Goal: Transaction & Acquisition: Purchase product/service

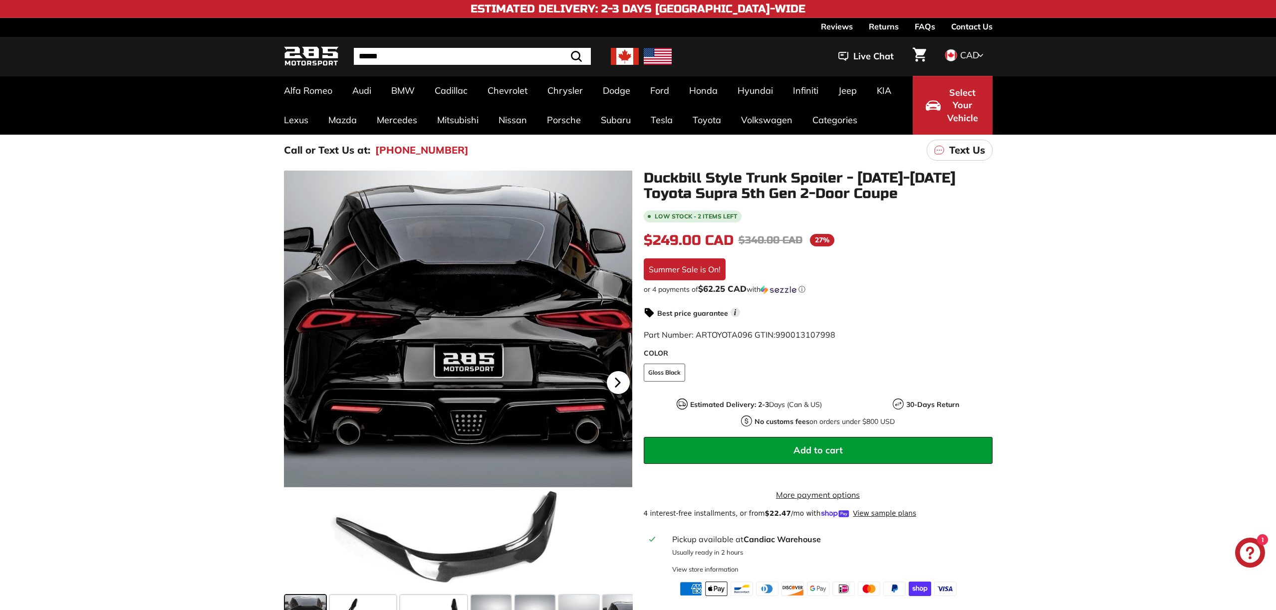
click at [625, 381] on icon at bounding box center [617, 382] width 23 height 23
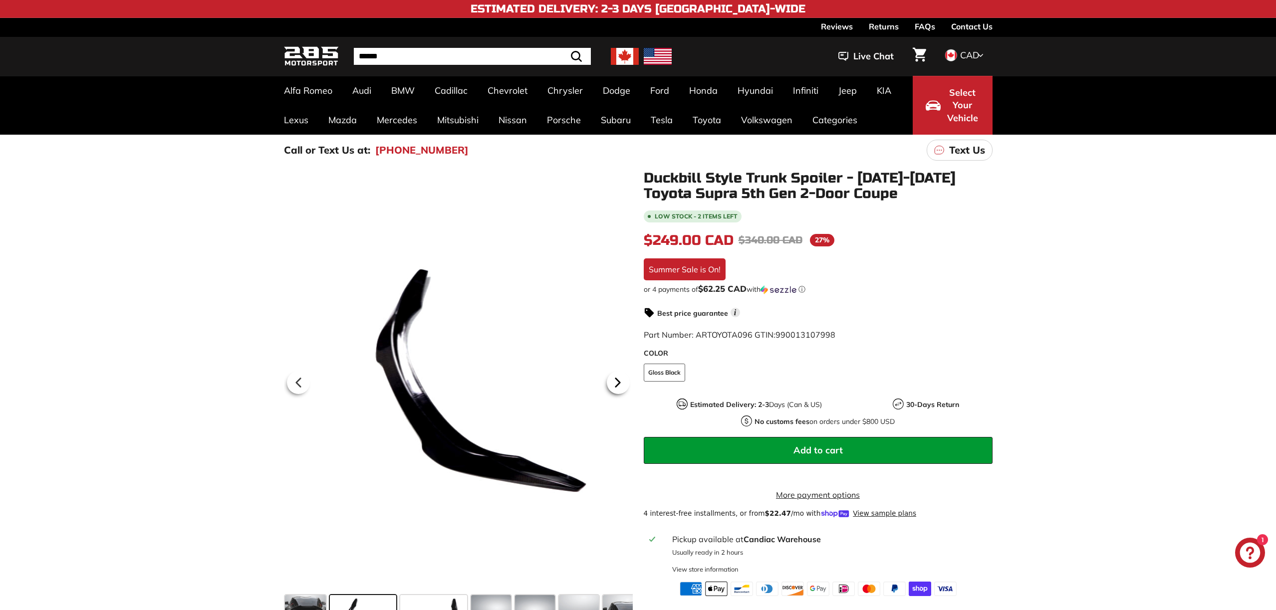
click at [611, 381] on icon at bounding box center [617, 382] width 23 height 23
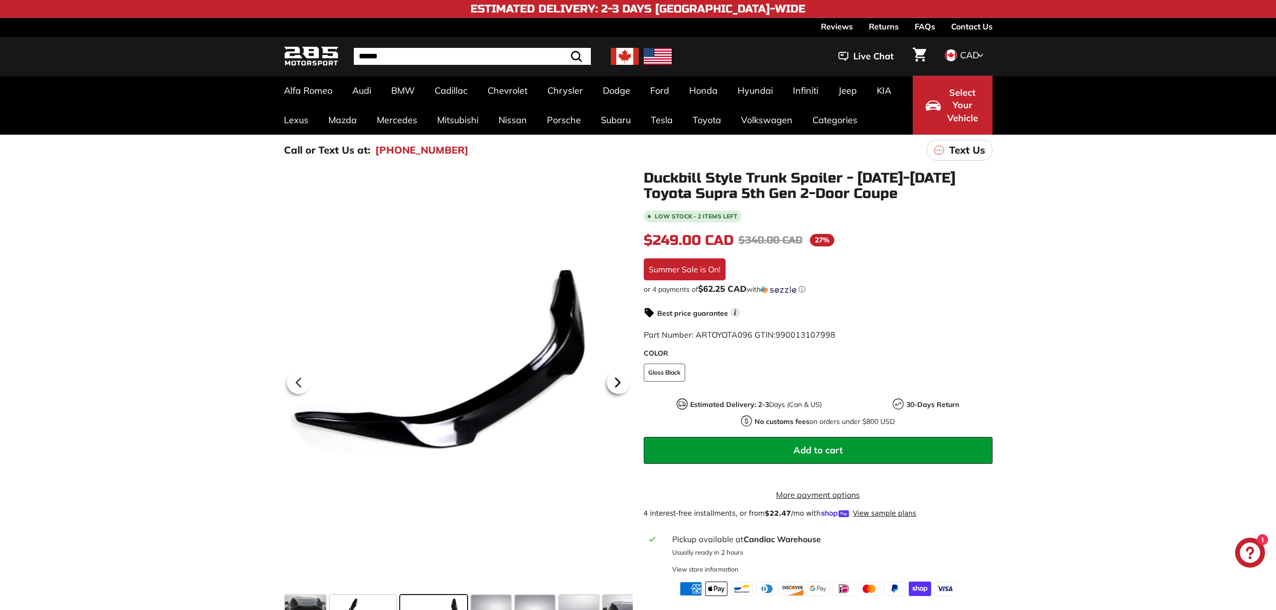
click at [611, 381] on icon at bounding box center [617, 382] width 23 height 23
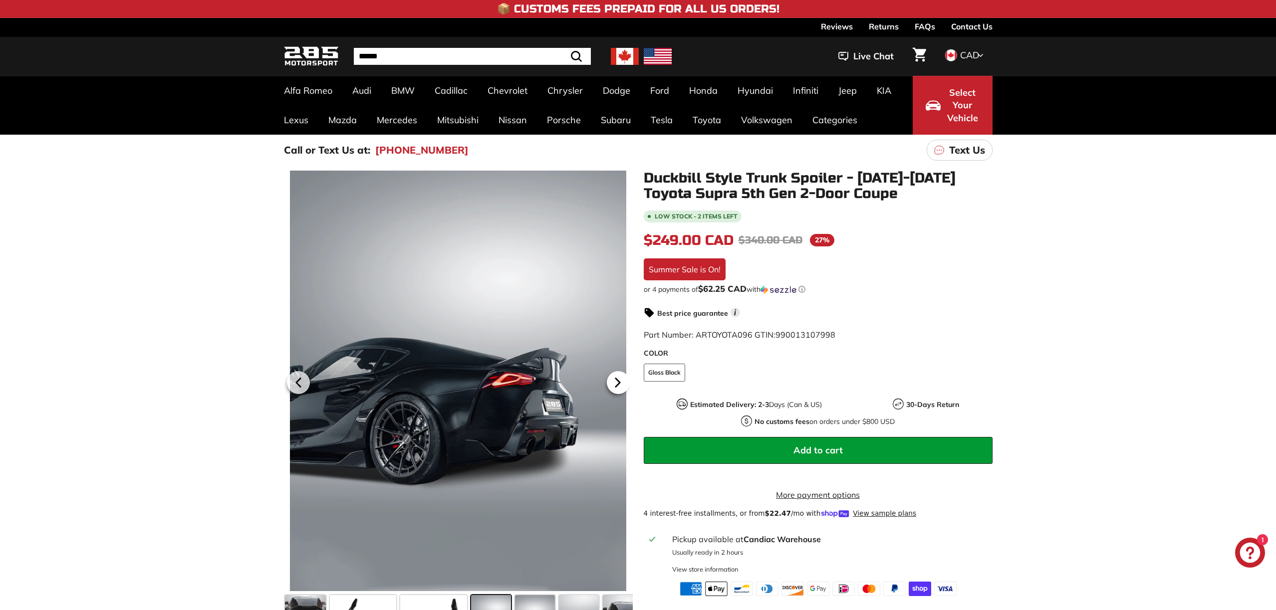
click at [611, 381] on icon at bounding box center [617, 382] width 23 height 23
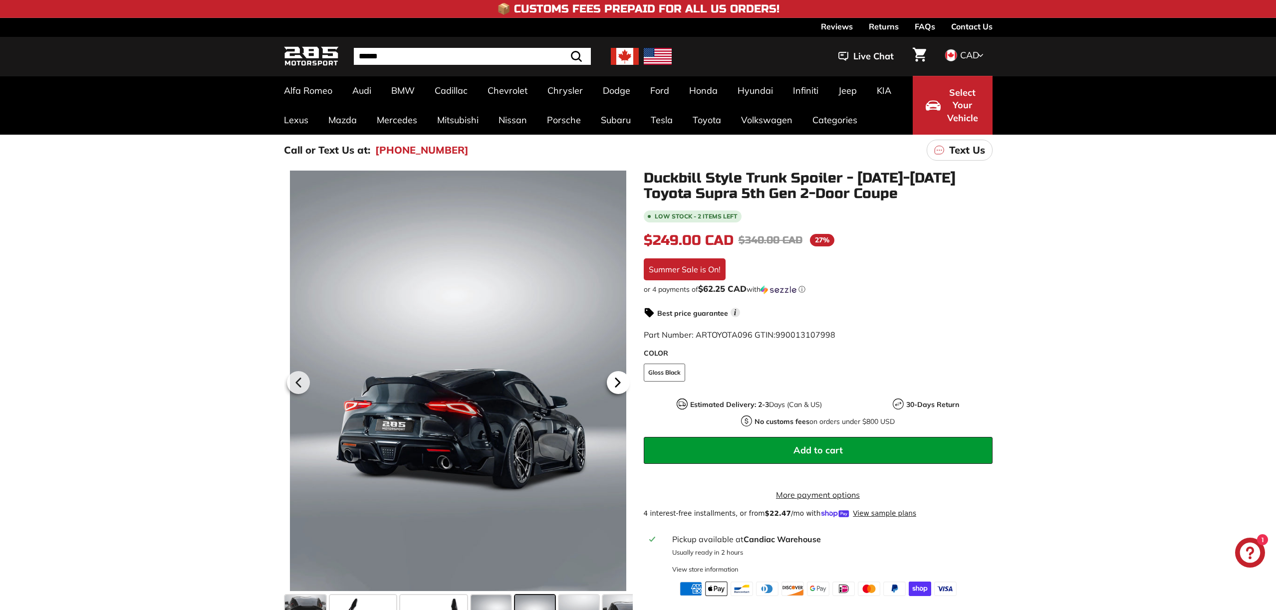
click at [611, 381] on icon at bounding box center [617, 382] width 23 height 23
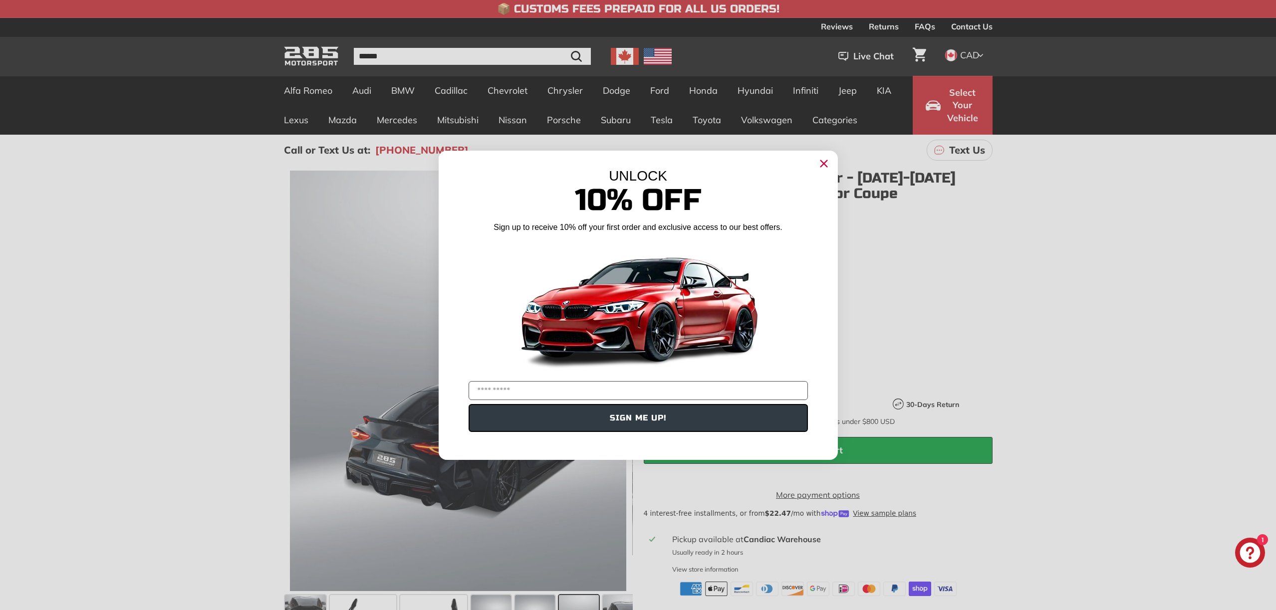
drag, startPoint x: 822, startPoint y: 160, endPoint x: 675, endPoint y: 232, distance: 163.2
click at [822, 160] on circle "Close dialog" at bounding box center [823, 163] width 15 height 15
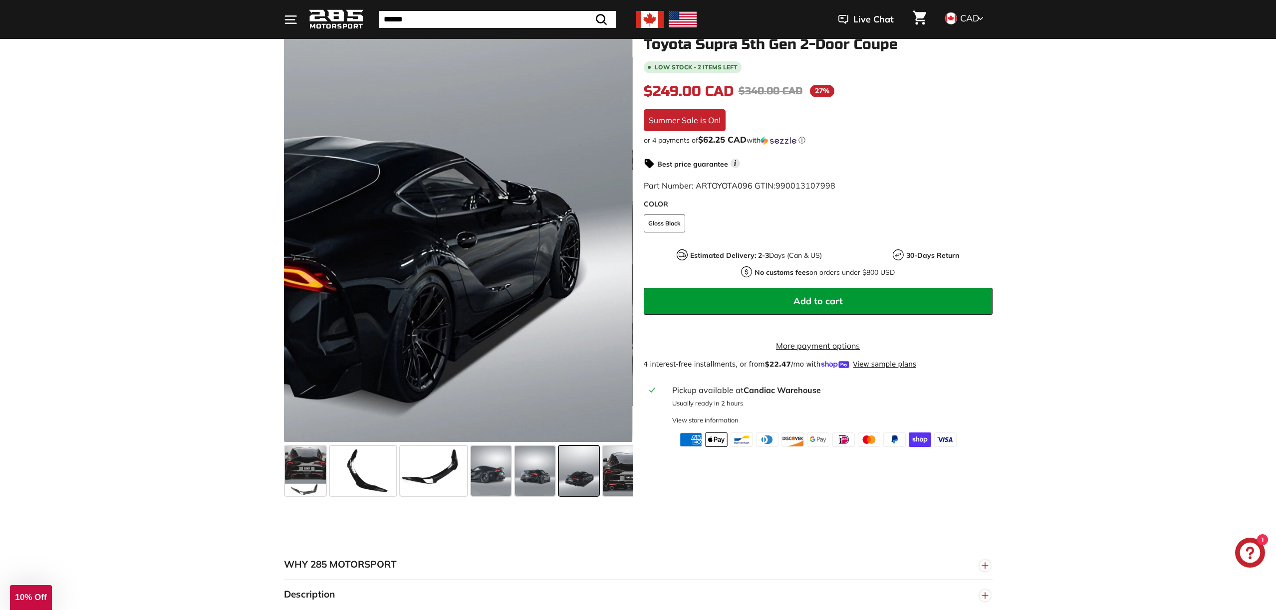
scroll to position [149, 0]
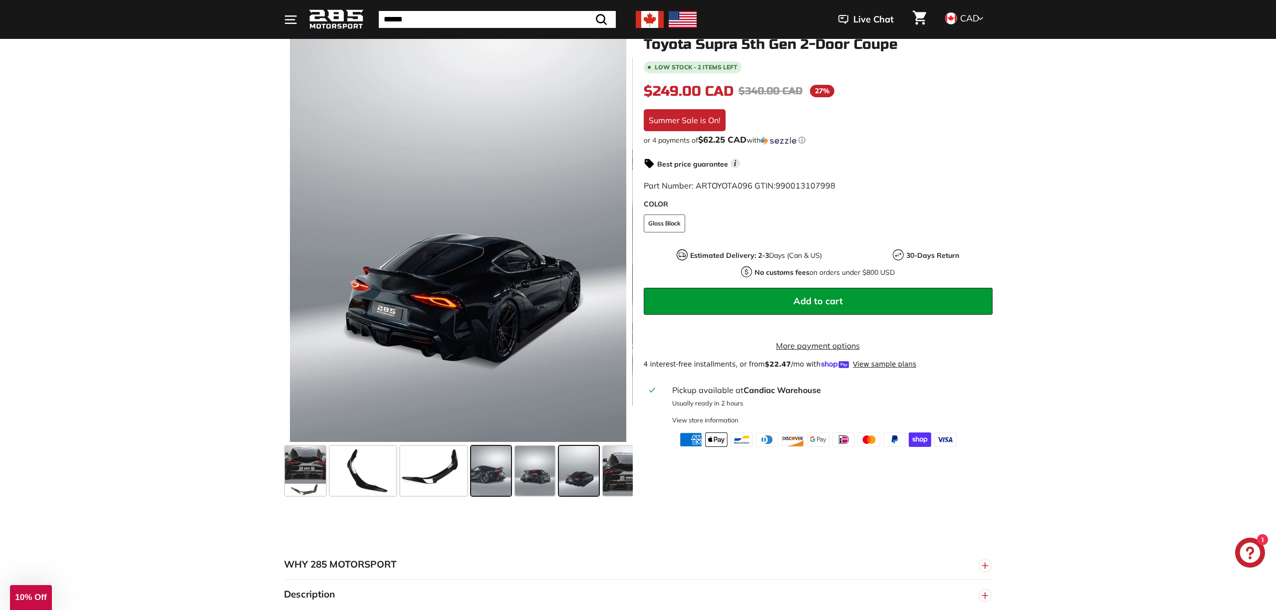
click at [484, 480] on span at bounding box center [491, 471] width 40 height 50
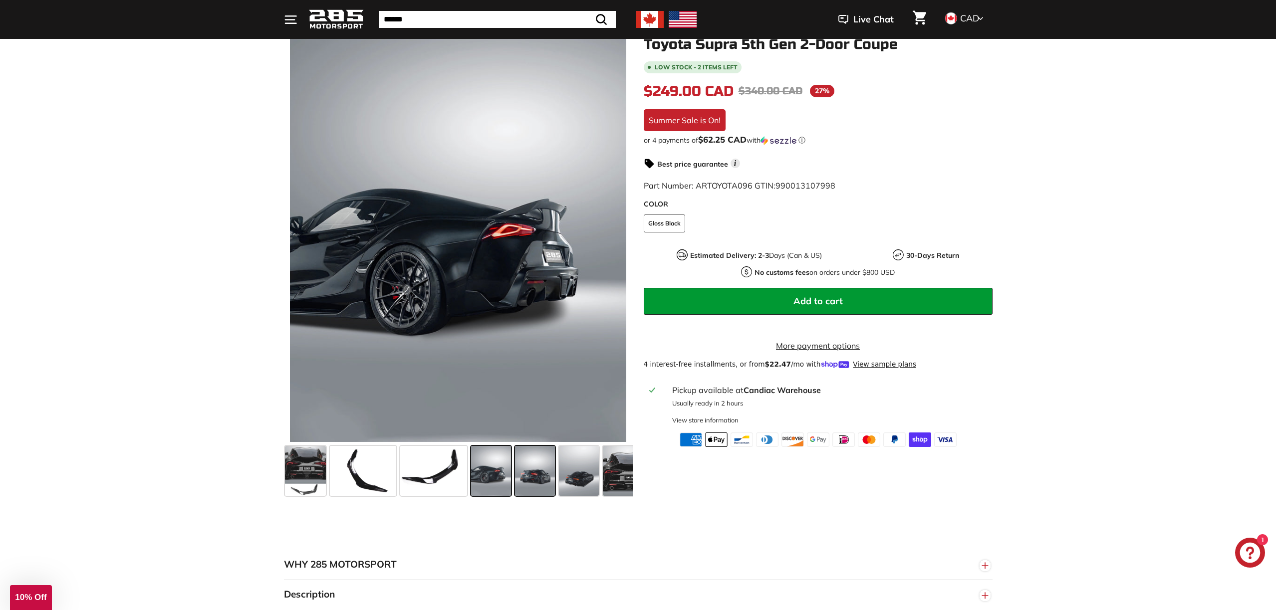
click at [542, 471] on span at bounding box center [535, 471] width 40 height 50
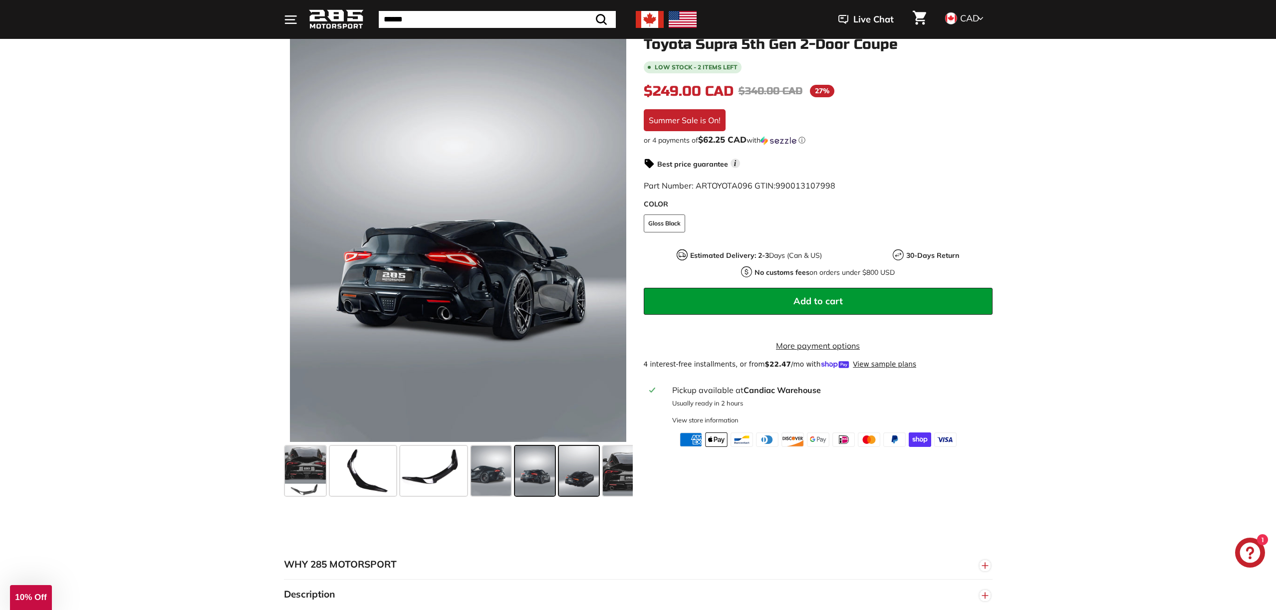
click at [559, 471] on span at bounding box center [579, 471] width 40 height 50
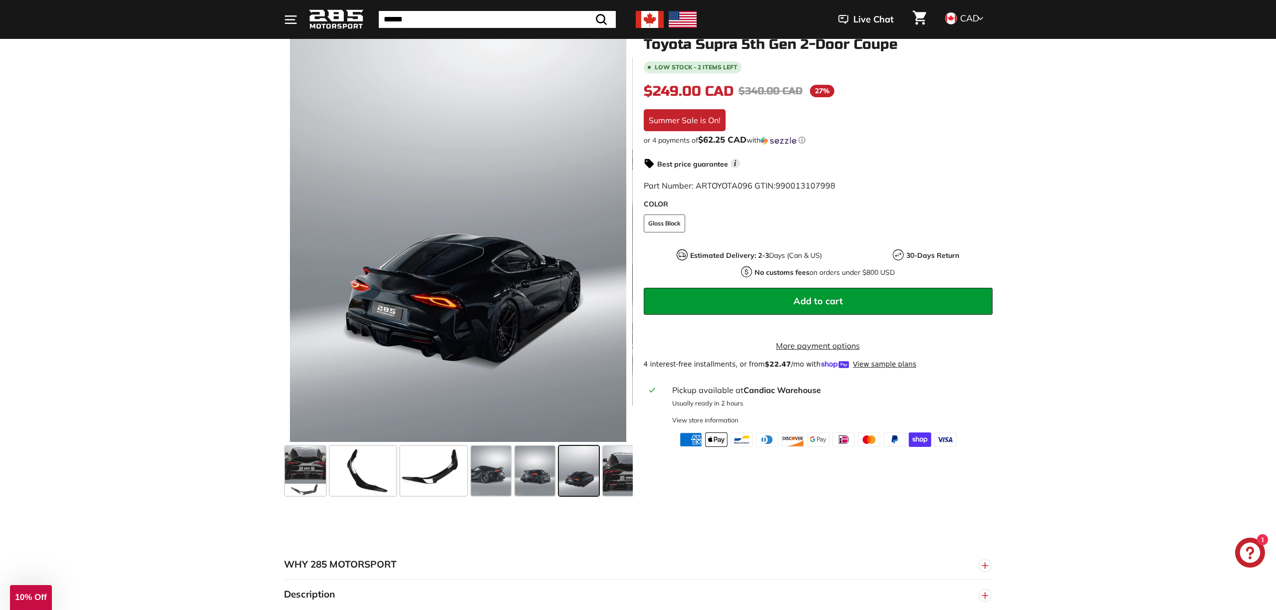
click at [596, 470] on span at bounding box center [579, 471] width 40 height 50
click at [609, 472] on span at bounding box center [628, 471] width 50 height 50
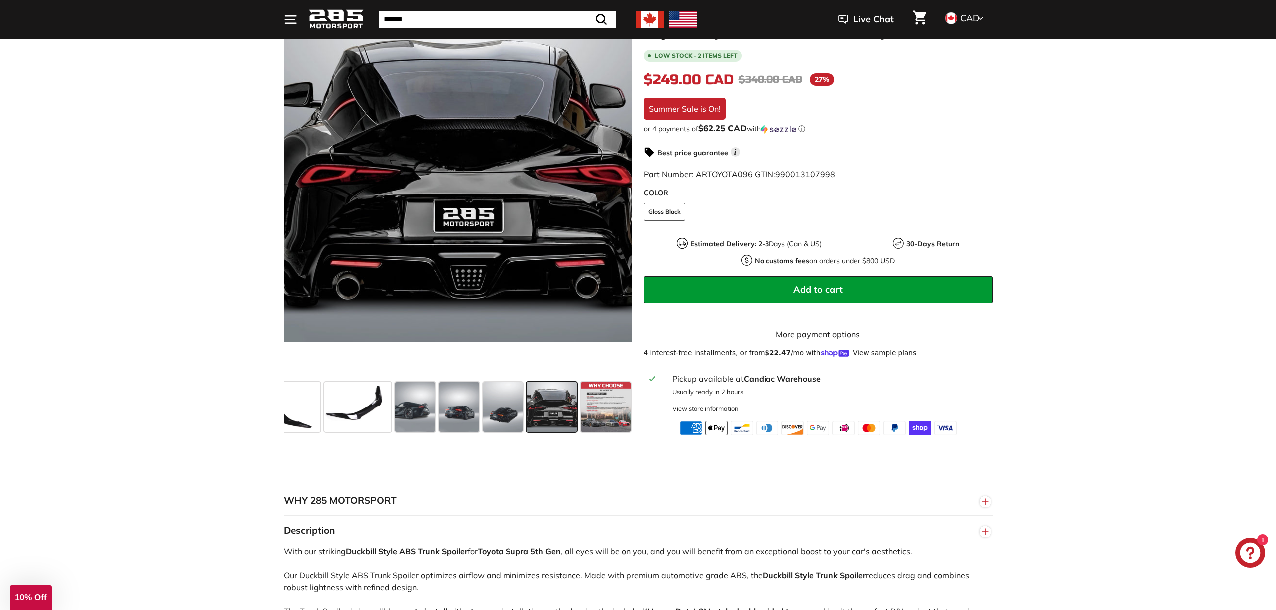
scroll to position [250, 0]
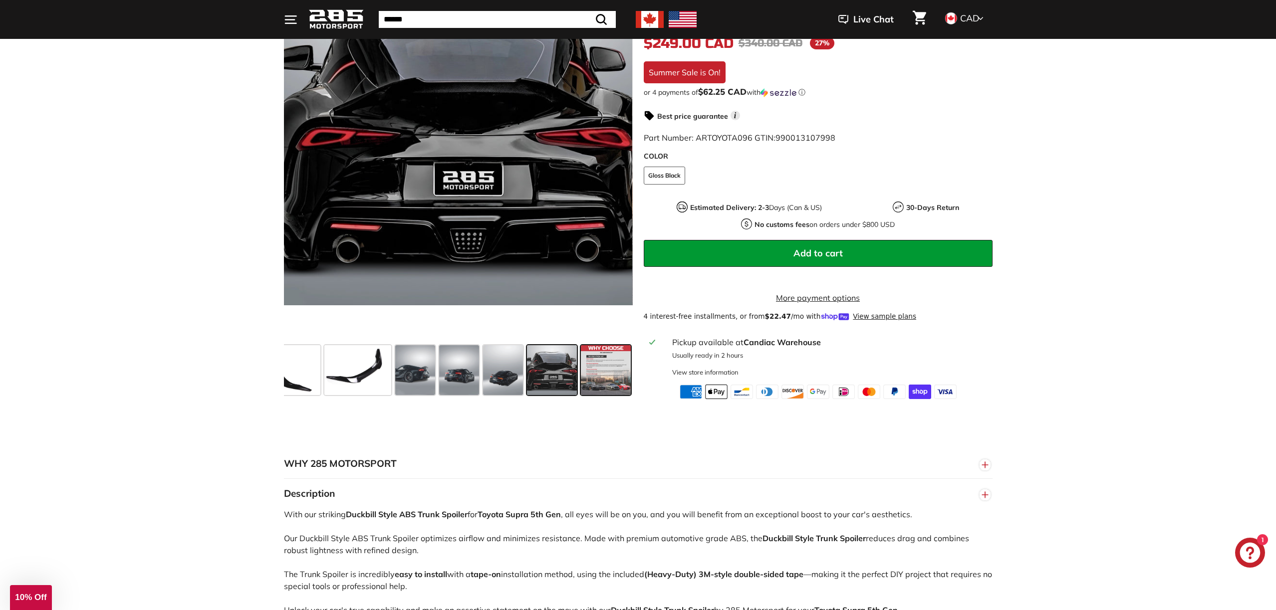
click at [601, 370] on span at bounding box center [606, 370] width 50 height 50
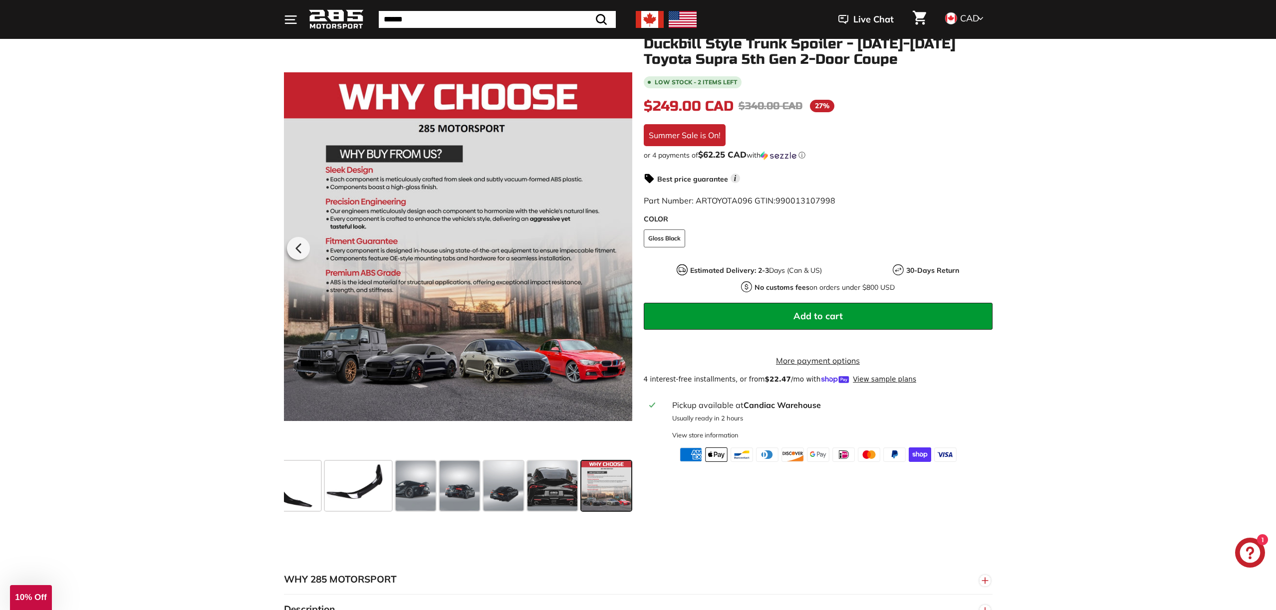
scroll to position [136, 0]
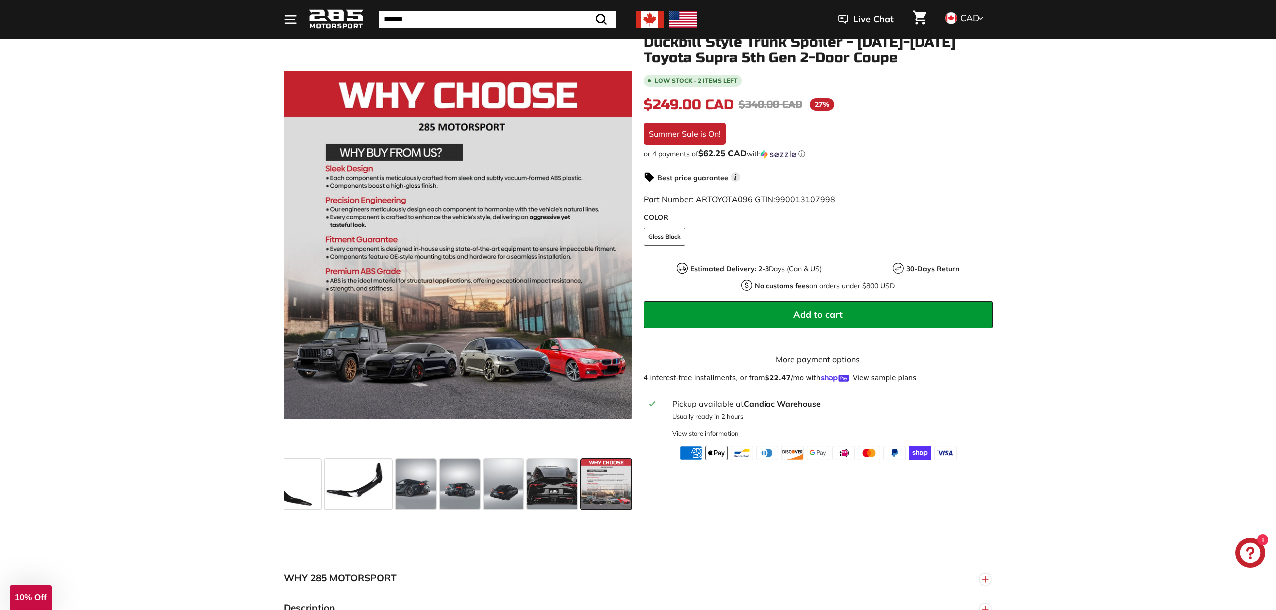
drag, startPoint x: 744, startPoint y: 415, endPoint x: 837, endPoint y: 416, distance: 92.8
click at [837, 410] on div "Pickup available at [GEOGRAPHIC_DATA]" at bounding box center [829, 404] width 314 height 12
copy div "Candiac Warehouse"
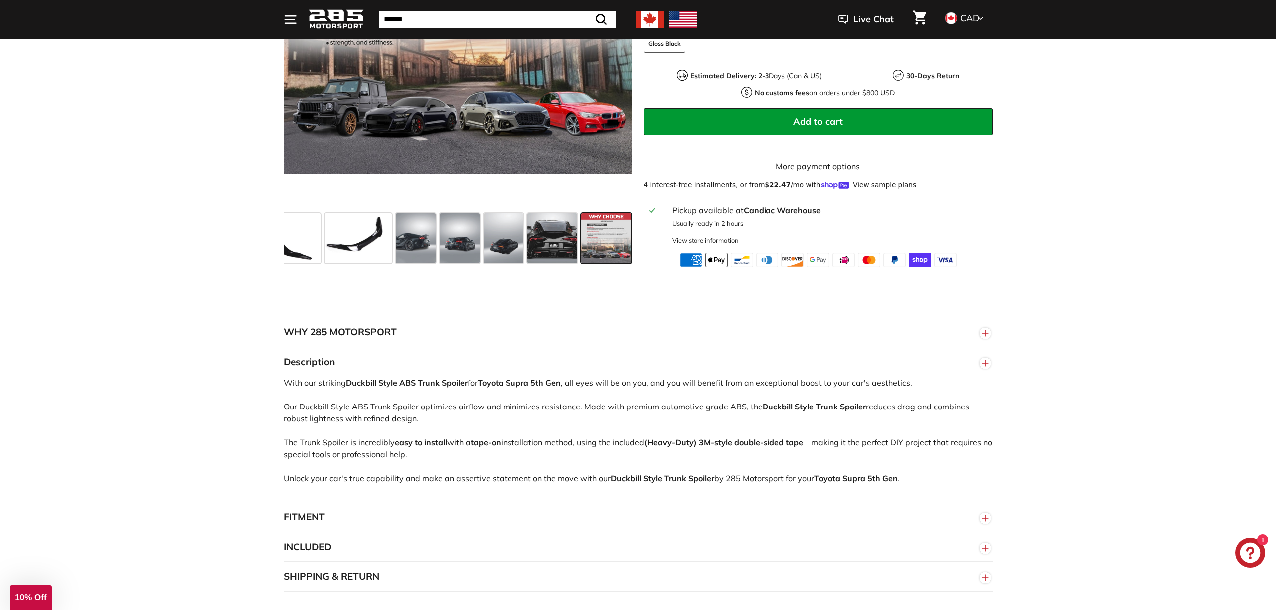
scroll to position [387, 0]
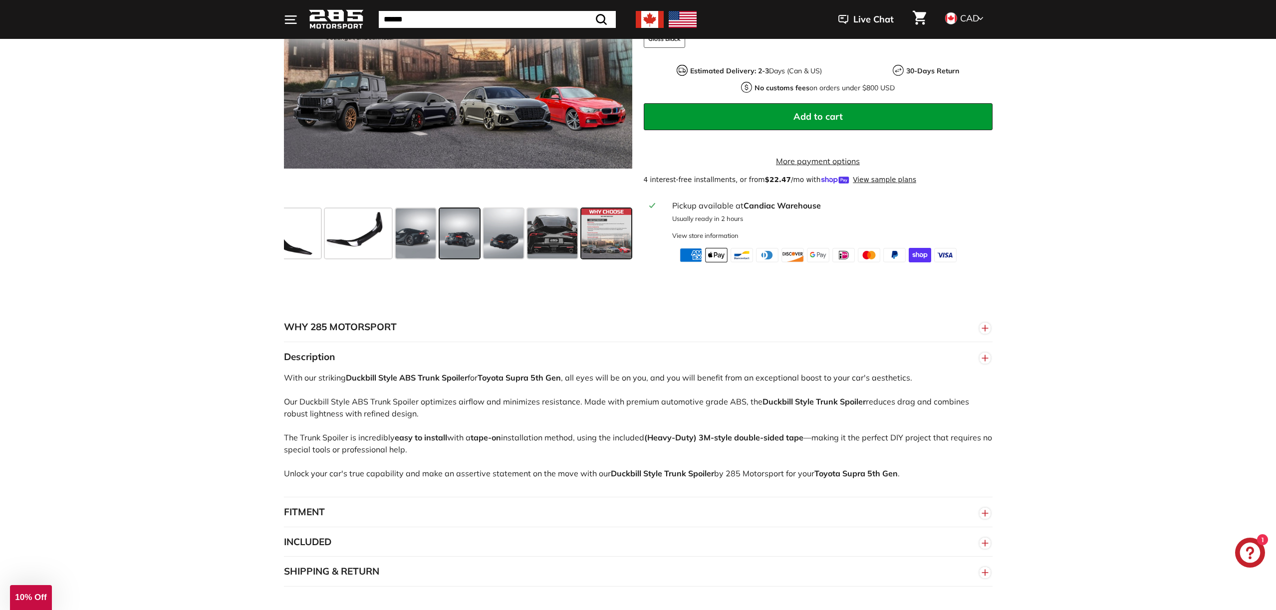
click at [459, 249] on span at bounding box center [460, 234] width 40 height 50
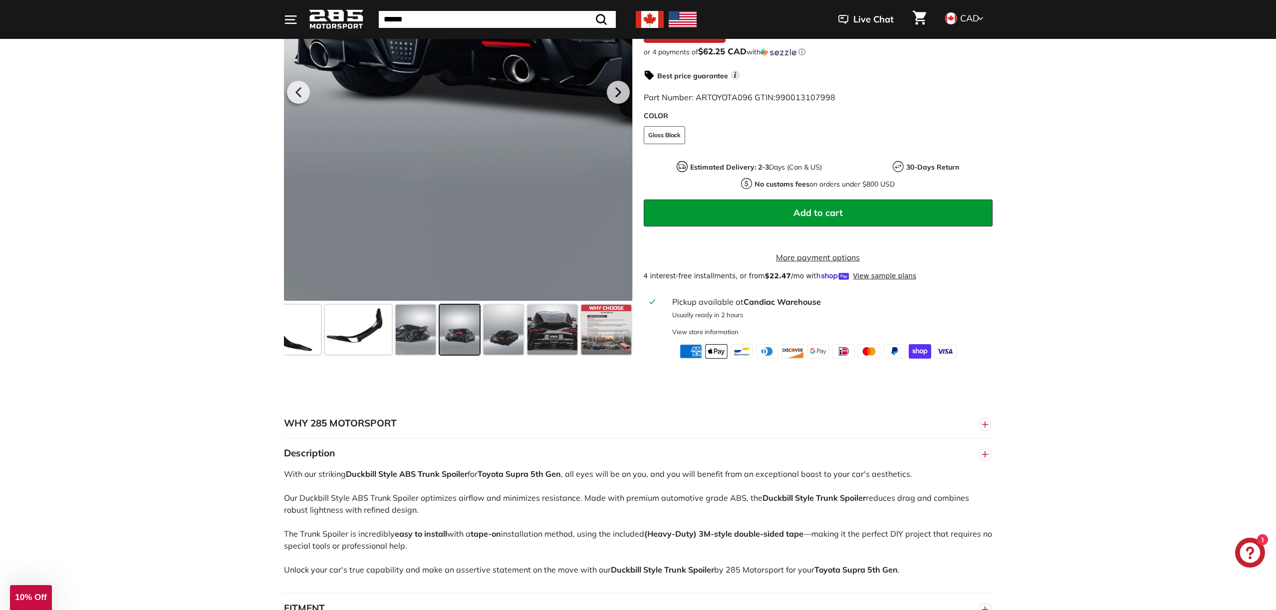
scroll to position [291, 0]
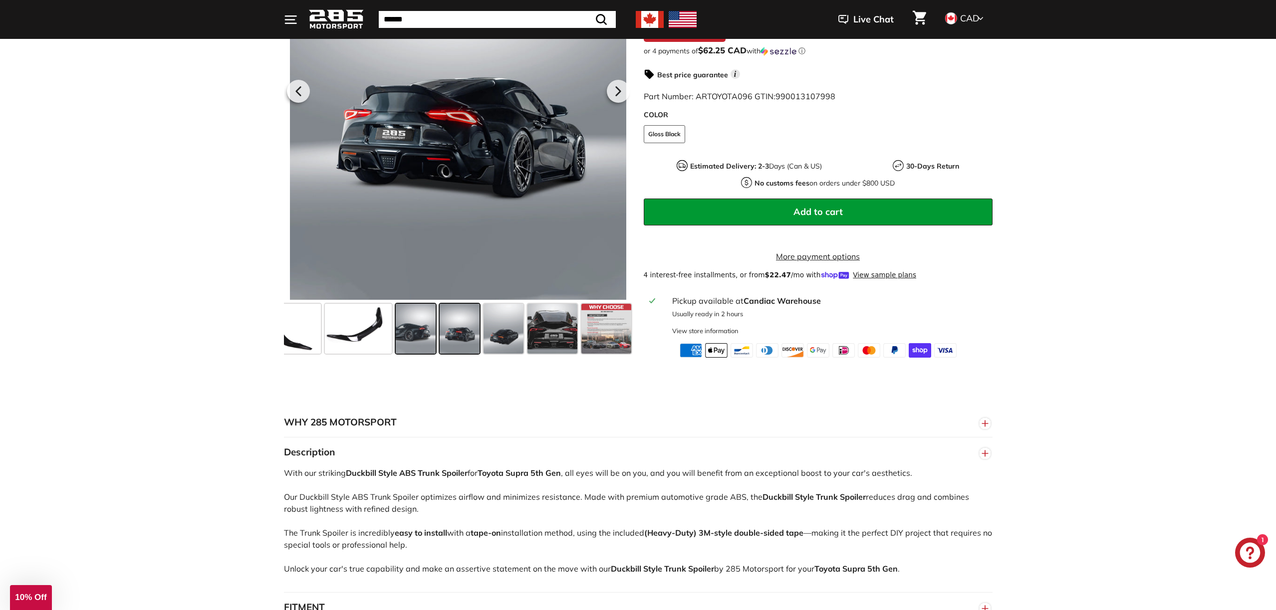
click at [424, 313] on span at bounding box center [416, 329] width 40 height 50
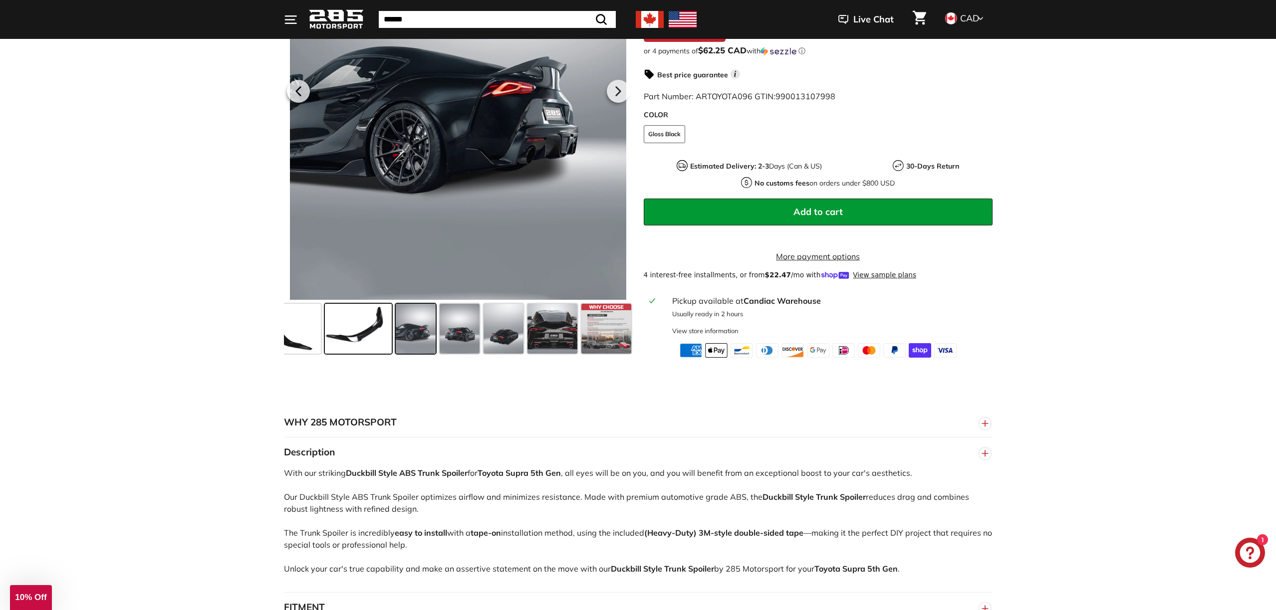
click at [379, 321] on span at bounding box center [358, 329] width 66 height 50
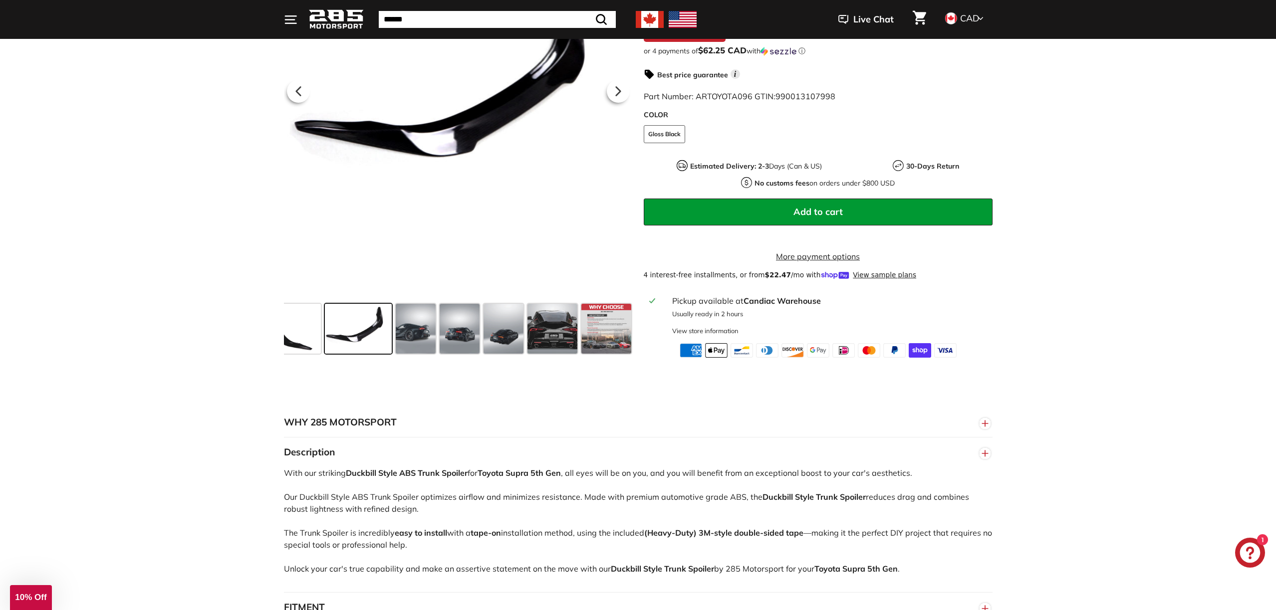
scroll to position [0, 71]
click at [513, 324] on span at bounding box center [508, 329] width 40 height 50
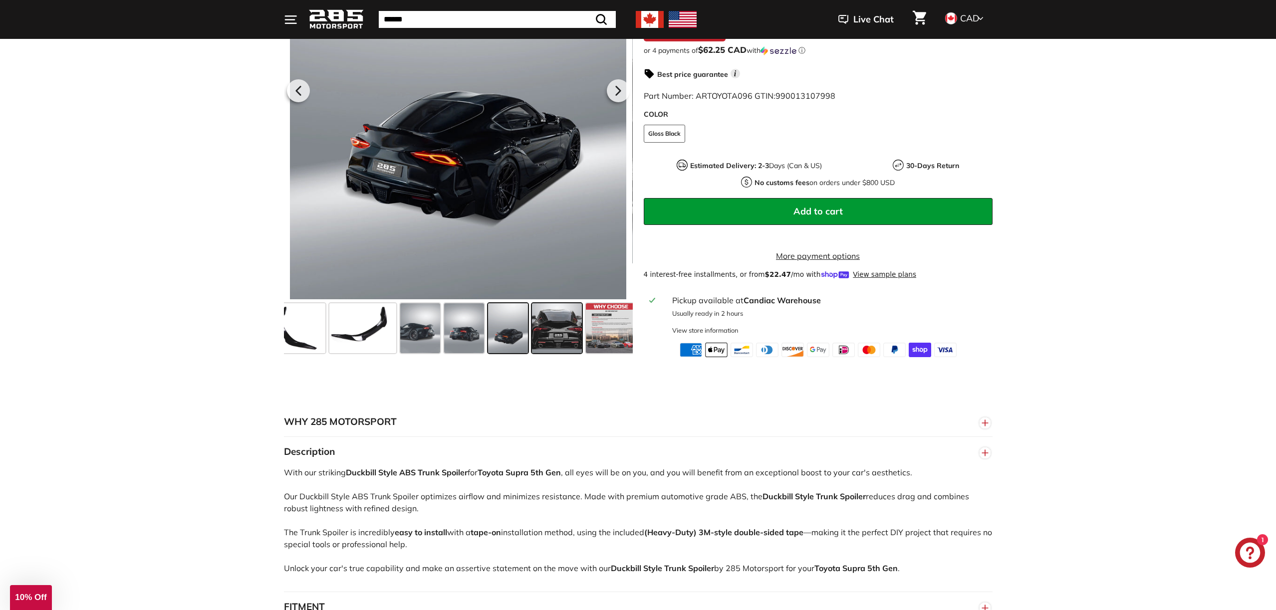
click at [552, 324] on span at bounding box center [557, 328] width 50 height 50
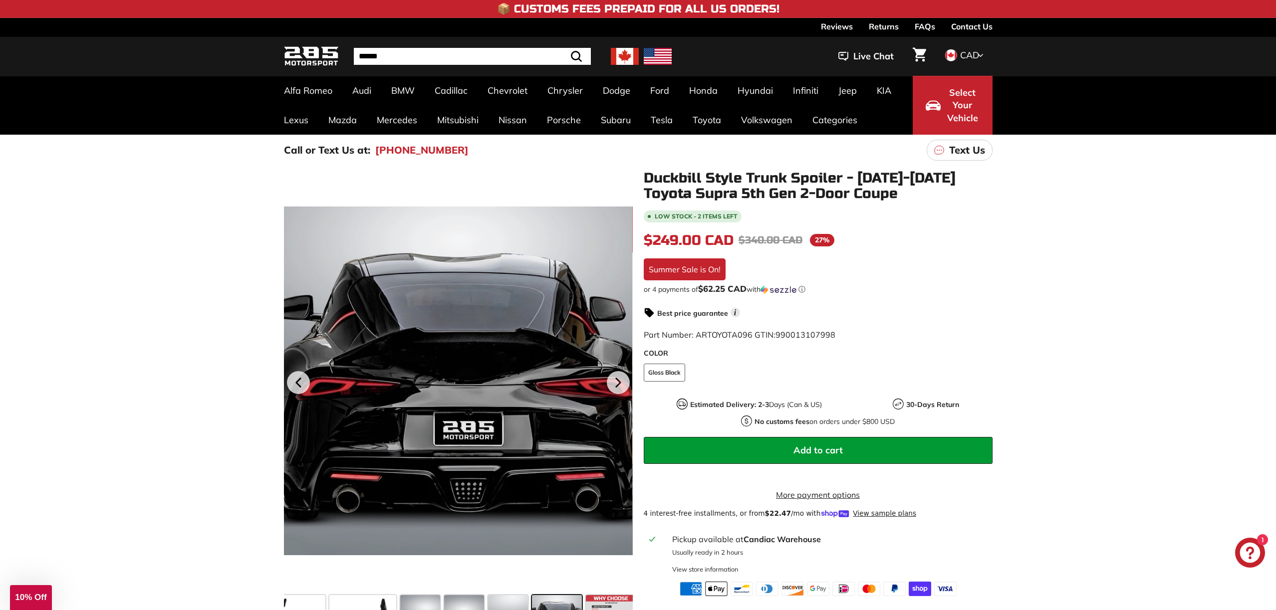
scroll to position [0, 0]
